Goal: Information Seeking & Learning: Learn about a topic

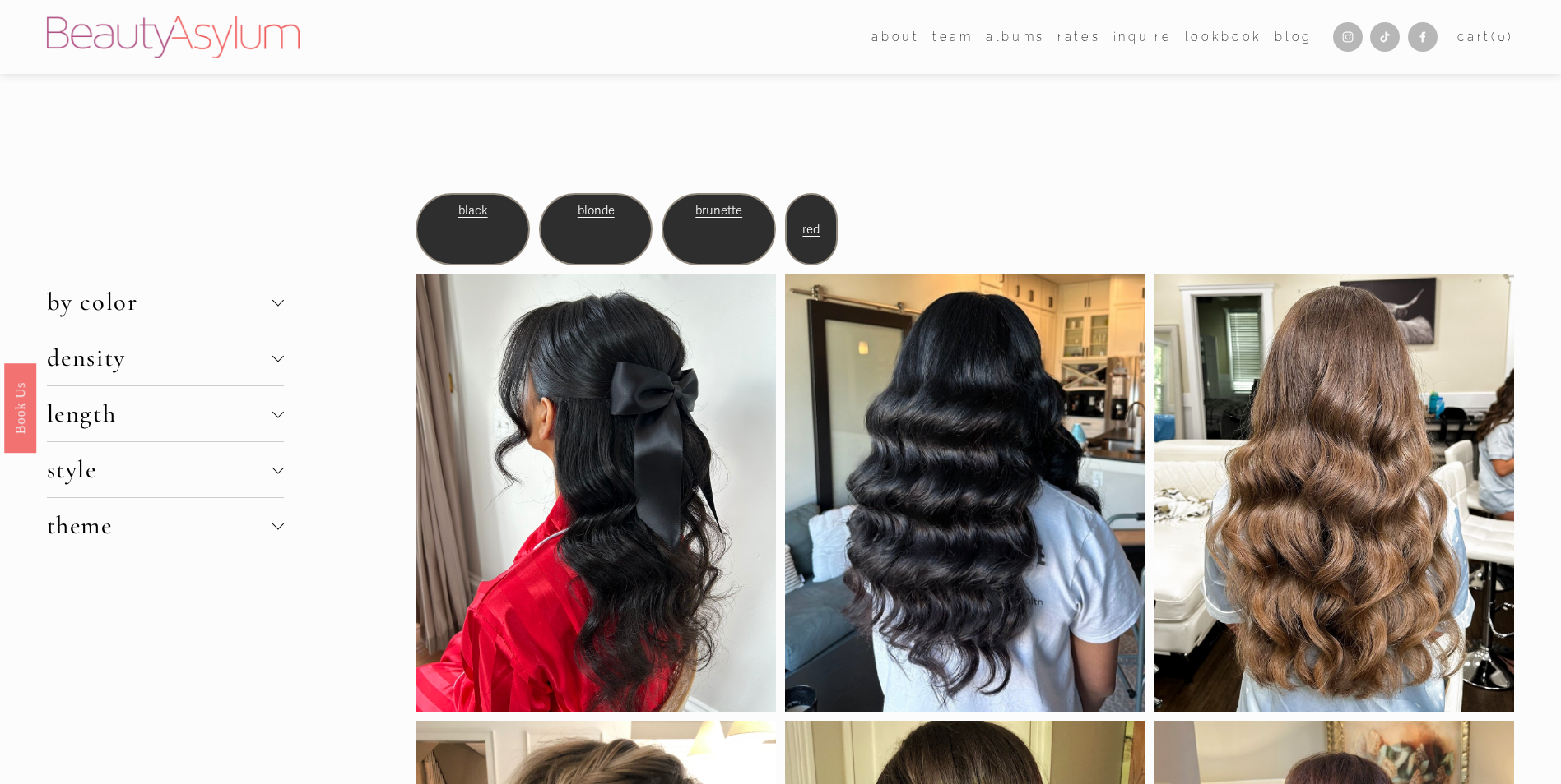
click at [233, 357] on span "density" at bounding box center [159, 358] width 225 height 30
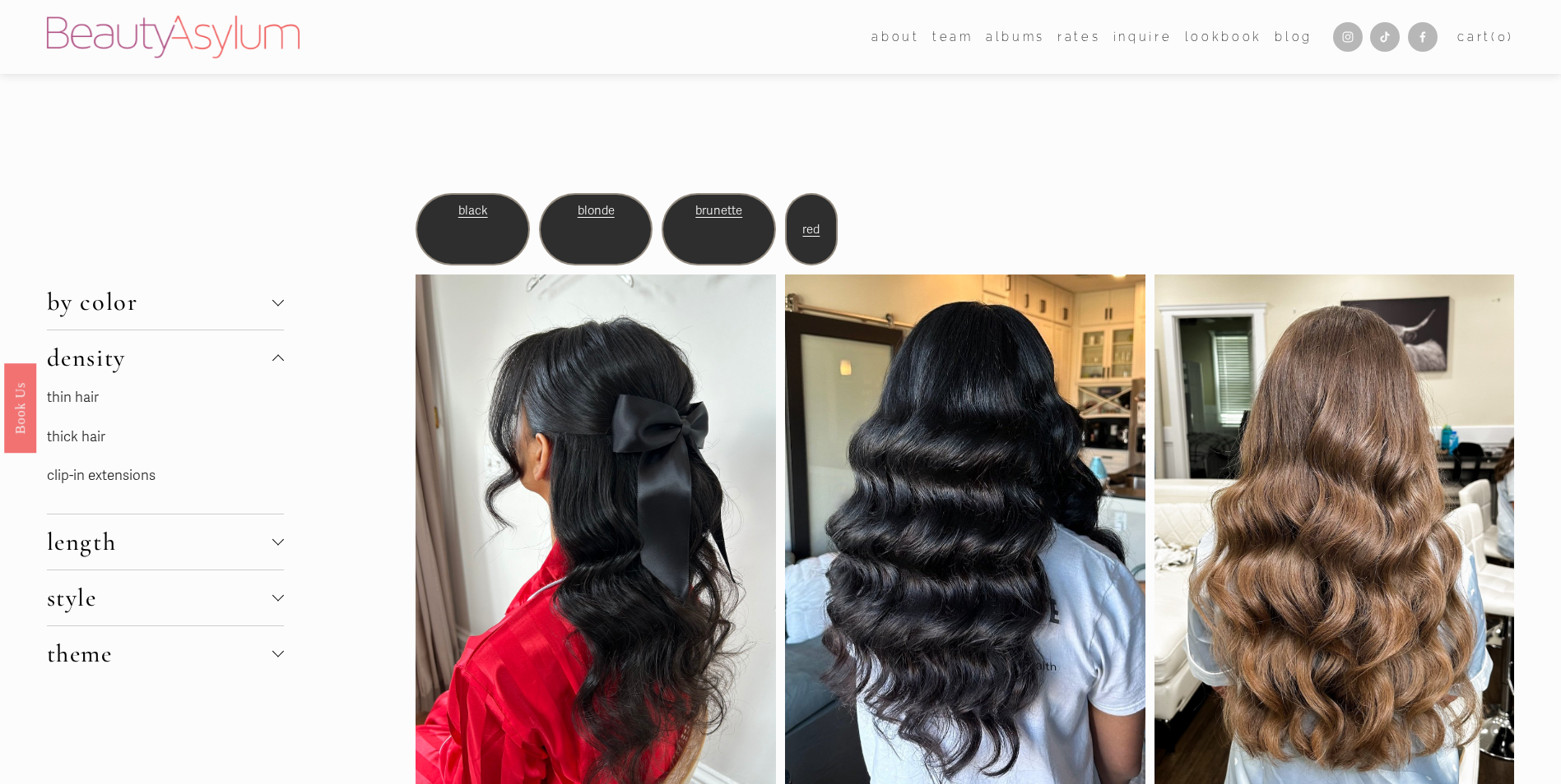
click at [77, 404] on link "thin hair" at bounding box center [72, 397] width 52 height 17
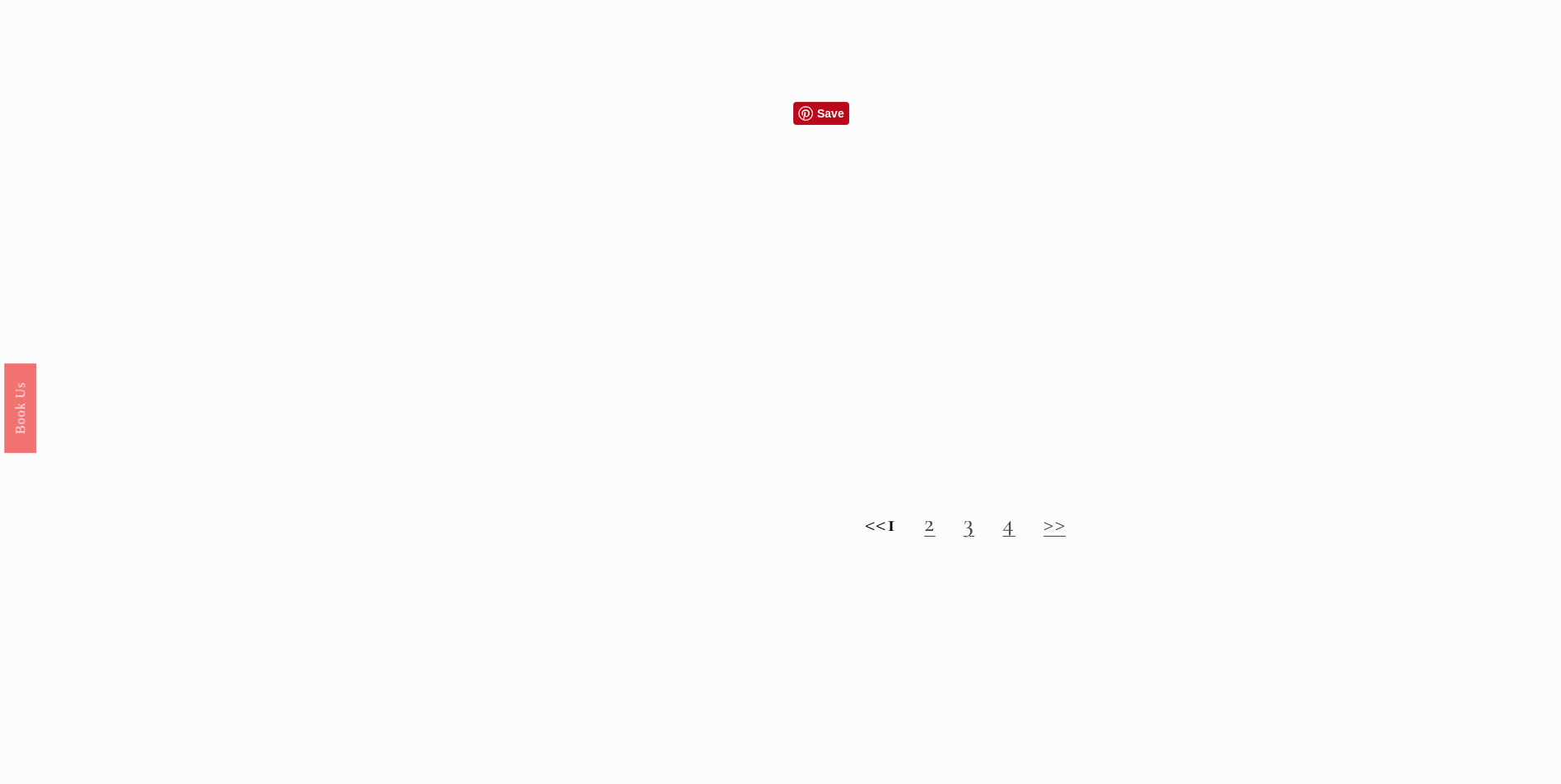
scroll to position [1892, 0]
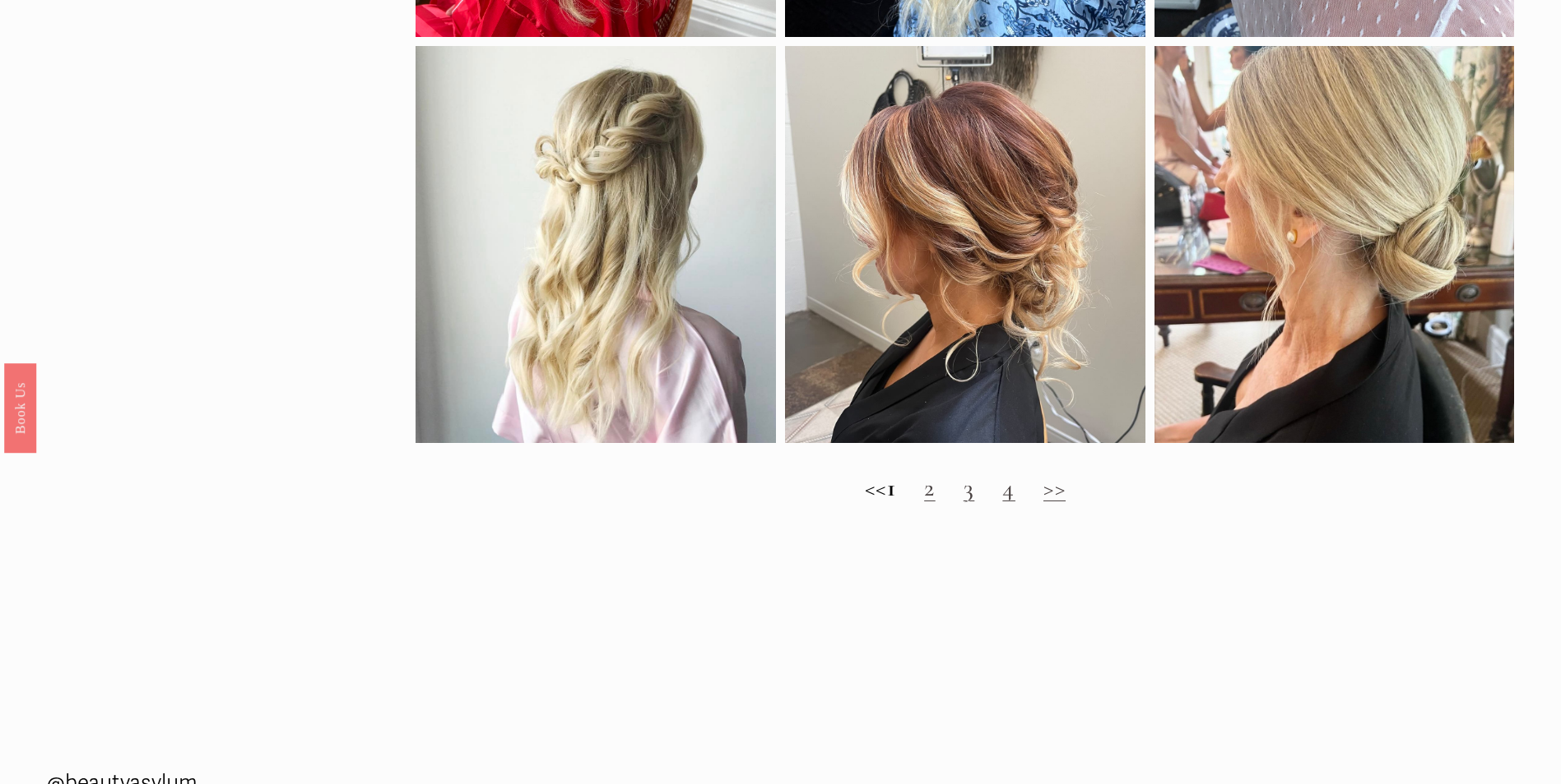
click at [935, 503] on link "2" at bounding box center [929, 488] width 12 height 30
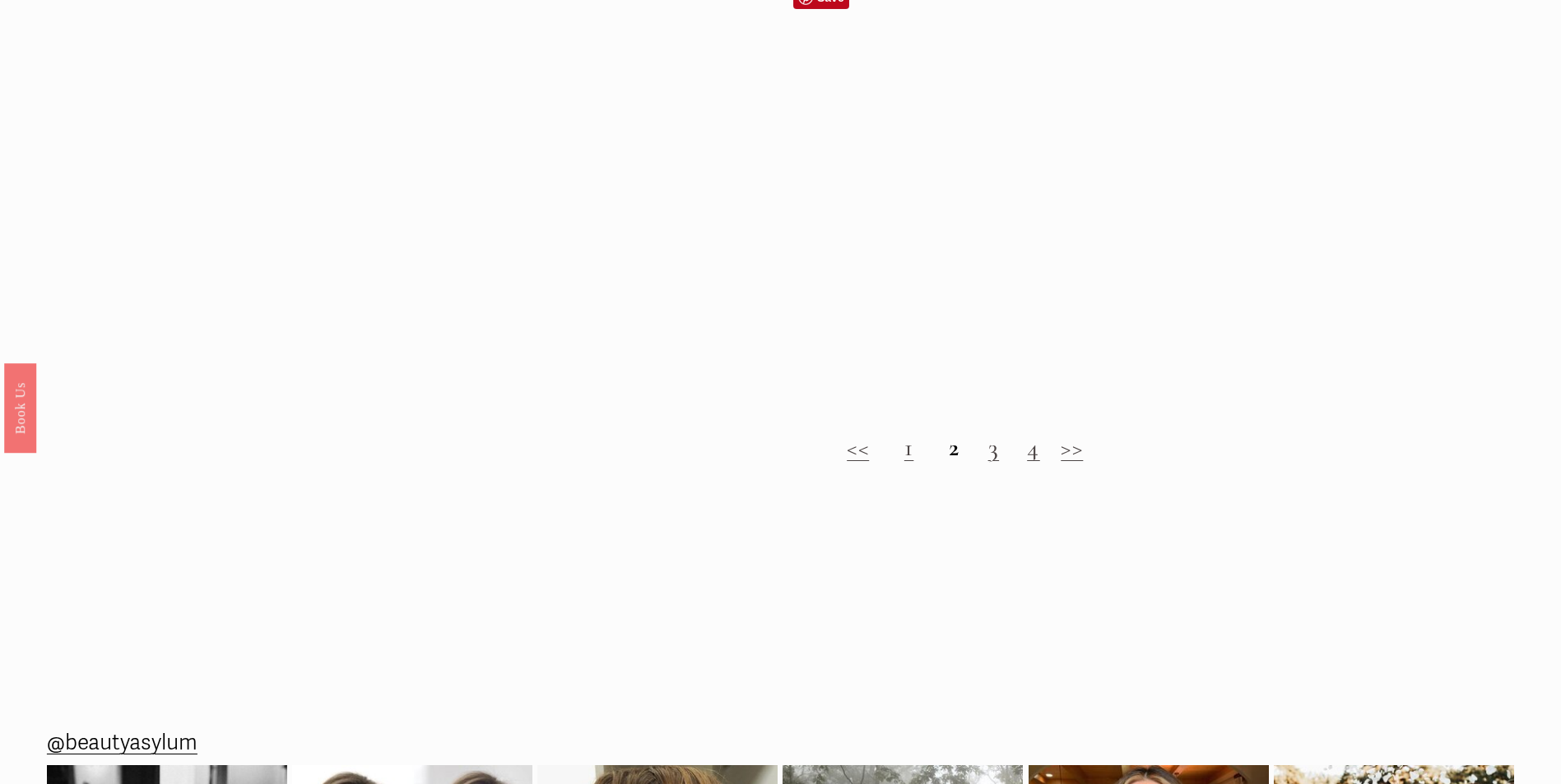
scroll to position [1892, 0]
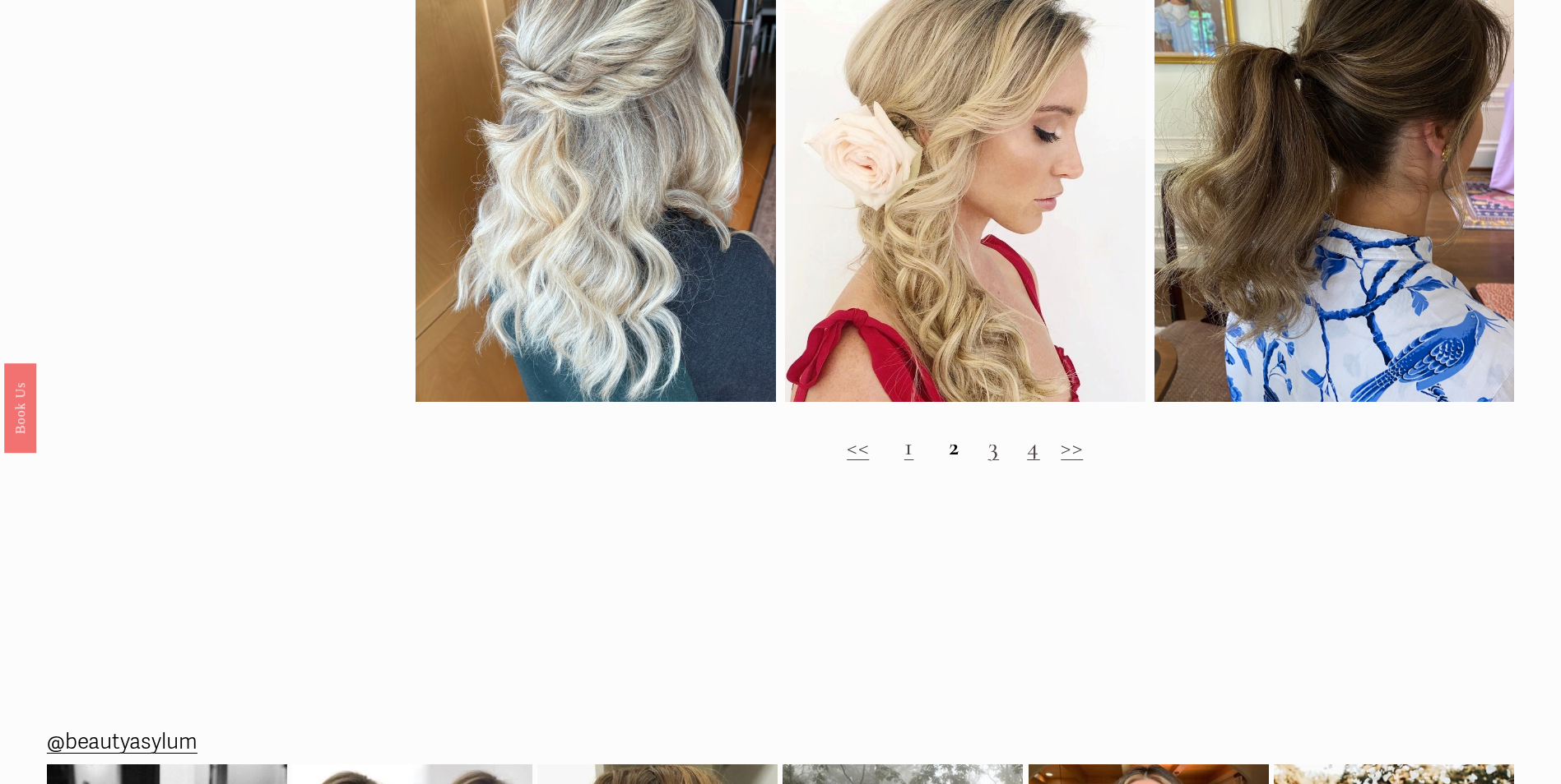
click at [1063, 462] on link ">>" at bounding box center [1071, 446] width 22 height 30
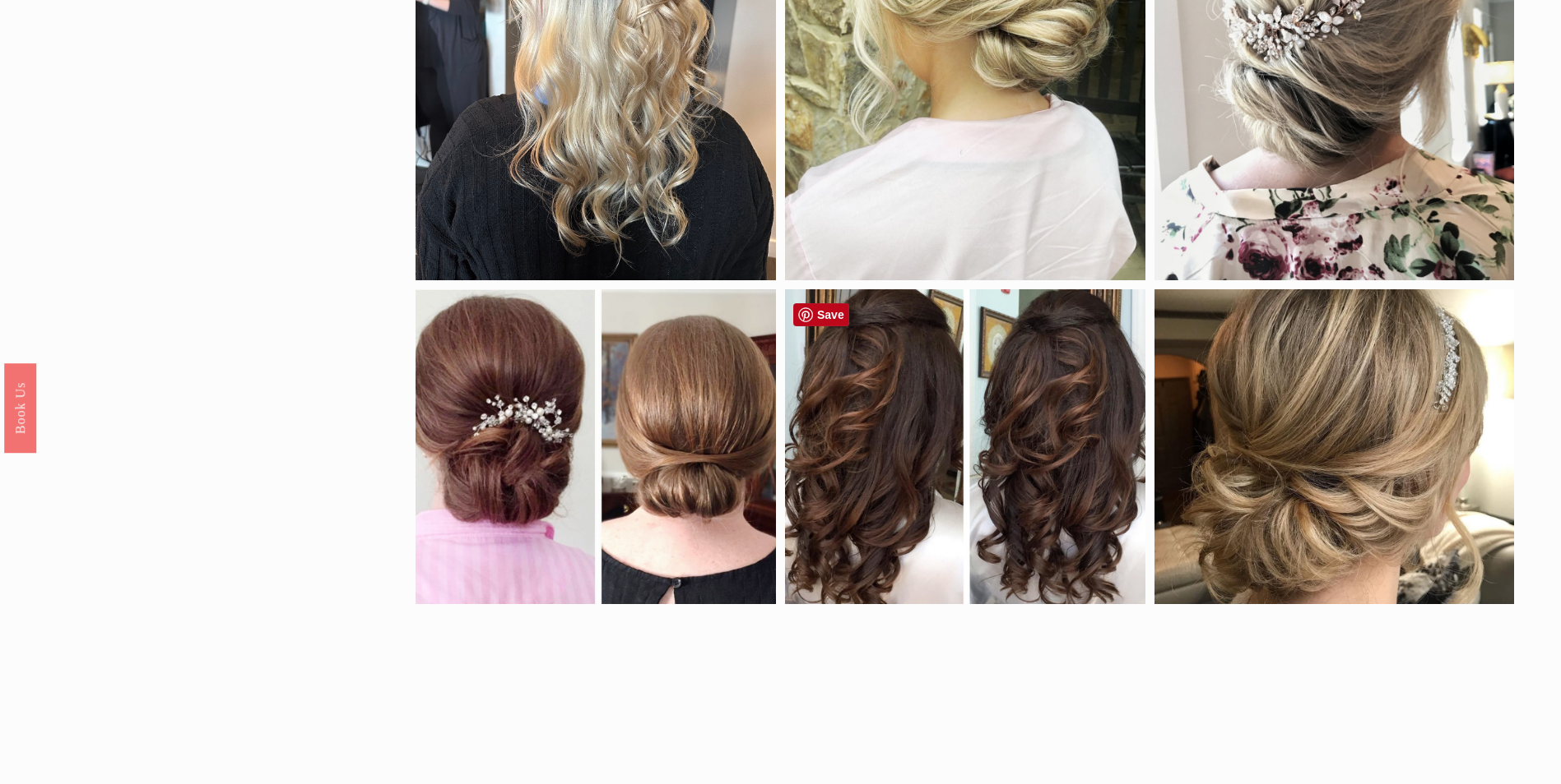
scroll to position [822, 0]
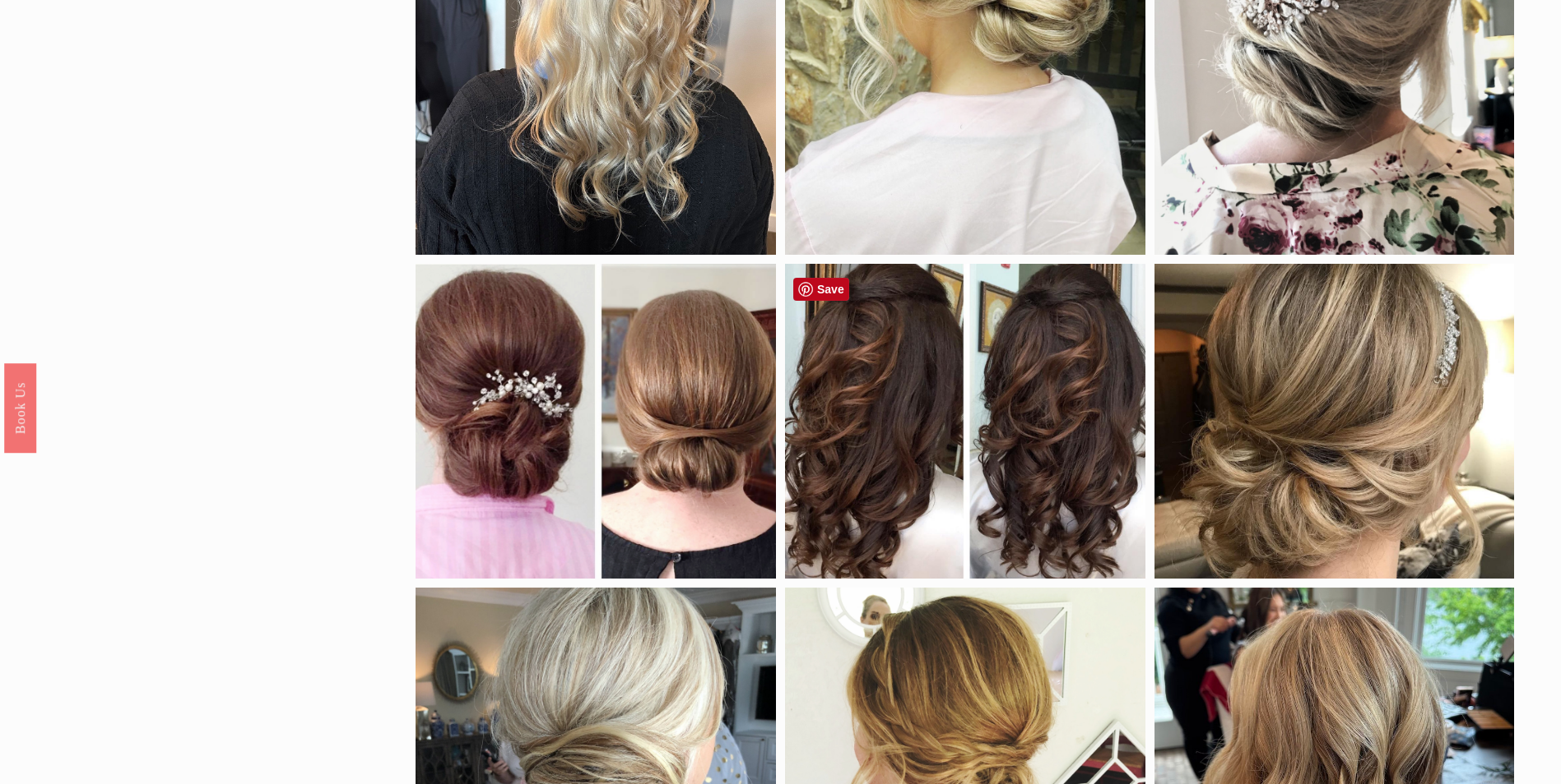
click at [1022, 395] on div at bounding box center [964, 422] width 361 height 316
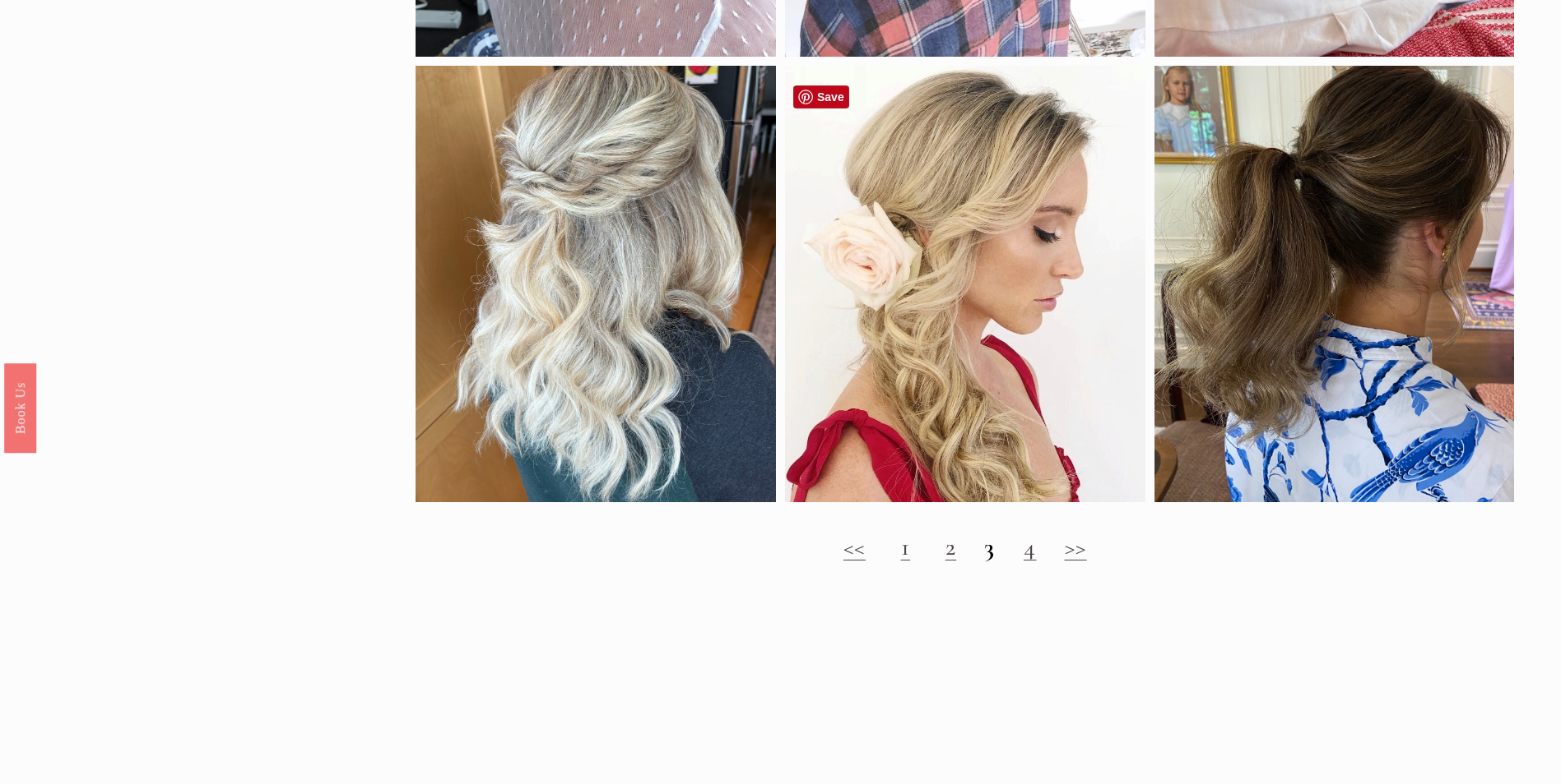
scroll to position [1809, 0]
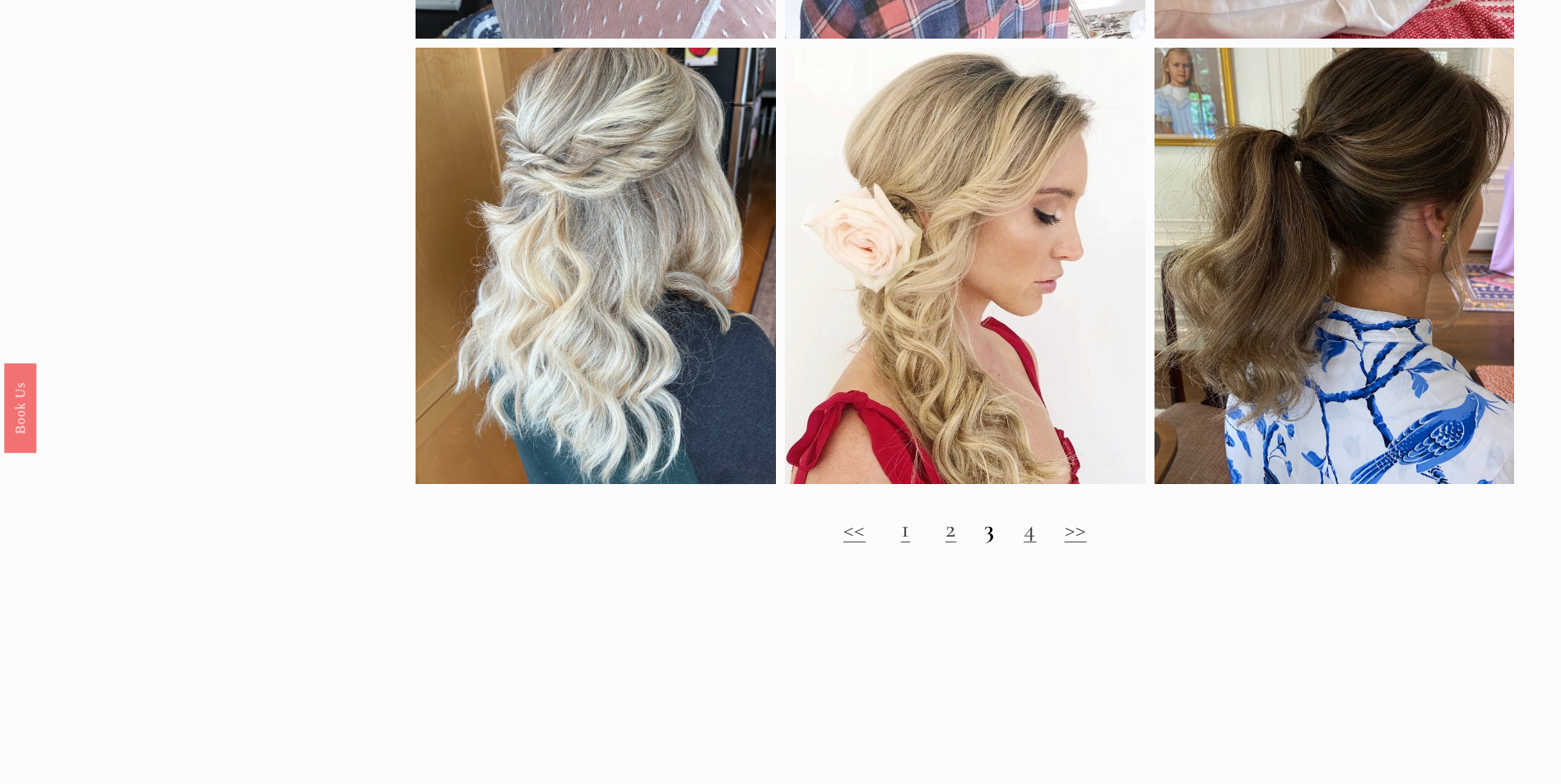
click at [1085, 544] on link ">>" at bounding box center [1075, 528] width 22 height 30
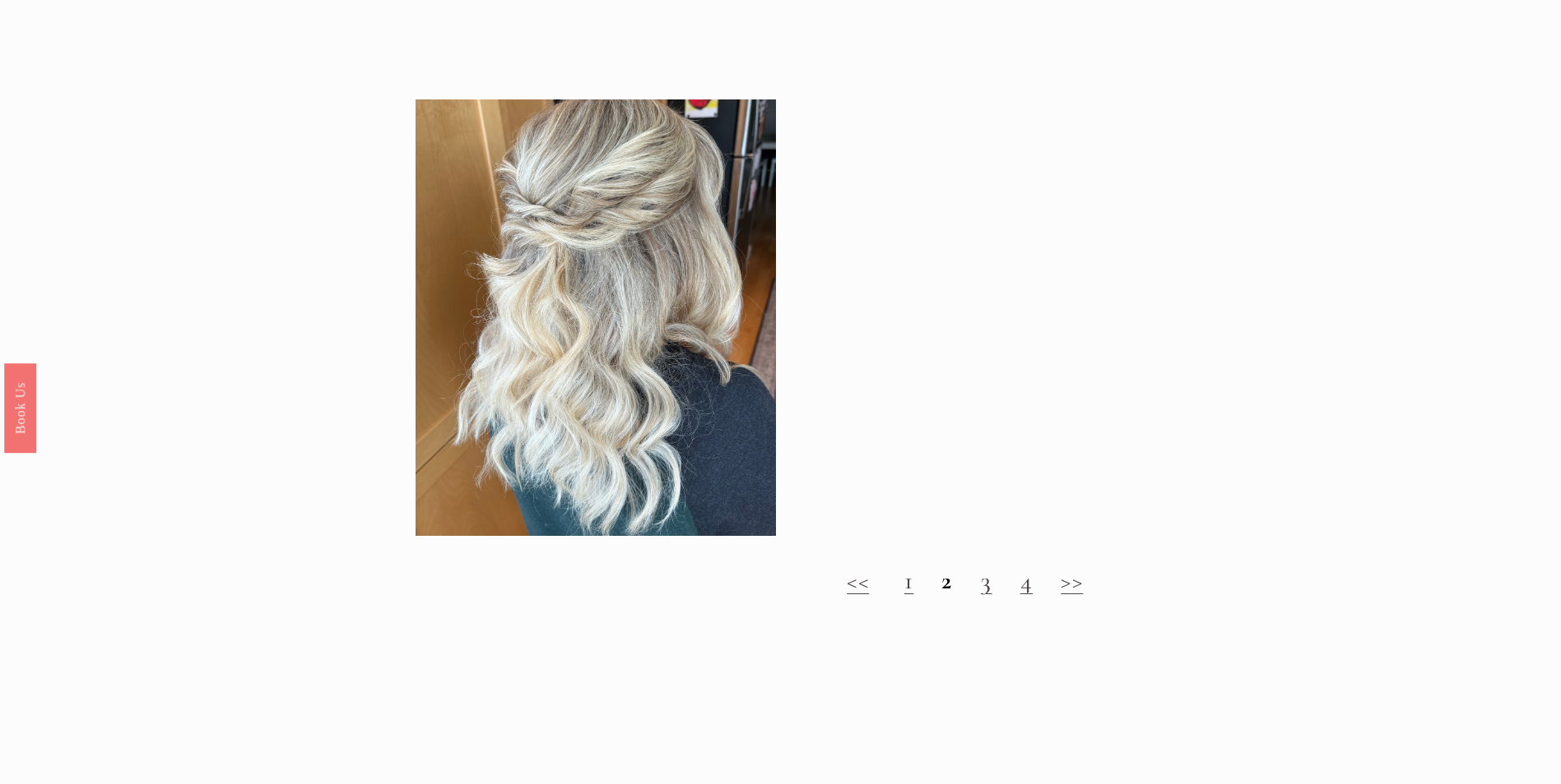
scroll to position [1809, 0]
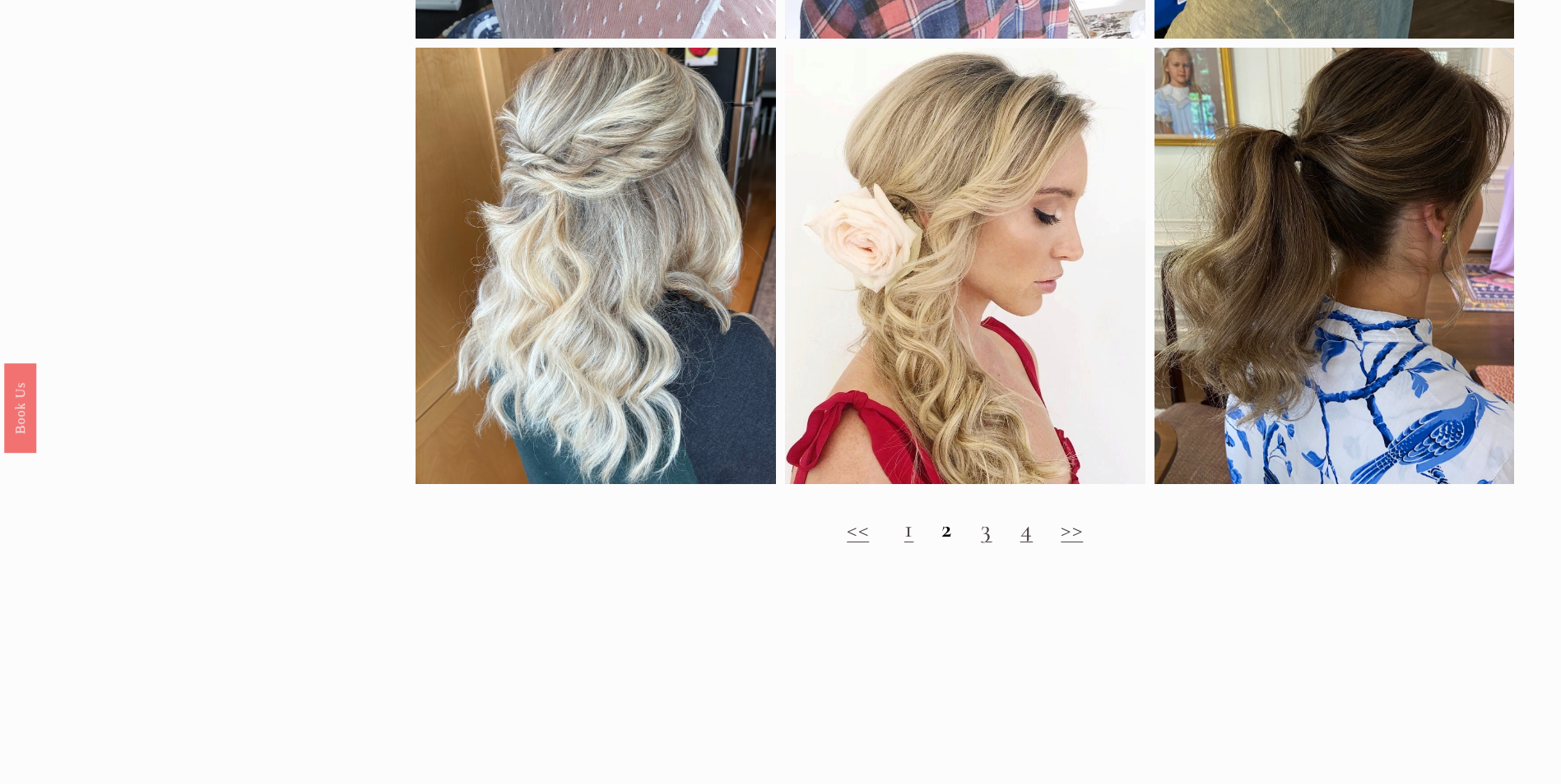
click at [1075, 544] on link ">>" at bounding box center [1071, 528] width 22 height 30
